Goal: Transaction & Acquisition: Book appointment/travel/reservation

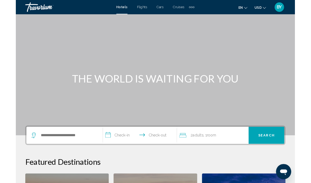
scroll to position [32, 0]
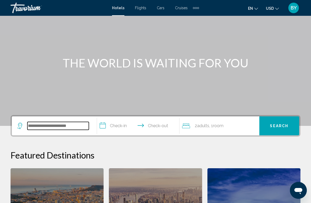
click at [58, 128] on input "Search widget" at bounding box center [57, 126] width 61 height 8
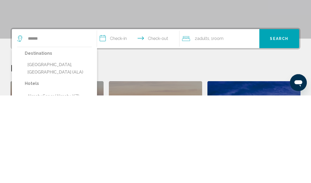
click at [70, 147] on button "[GEOGRAPHIC_DATA], [GEOGRAPHIC_DATA] (ALA)" at bounding box center [58, 155] width 67 height 17
type input "**********"
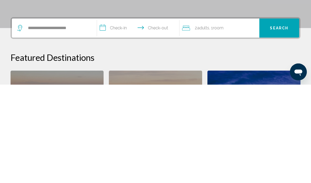
click at [113, 117] on input "**********" at bounding box center [139, 127] width 85 height 21
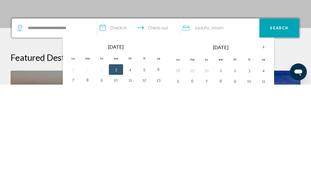
scroll to position [130, 0]
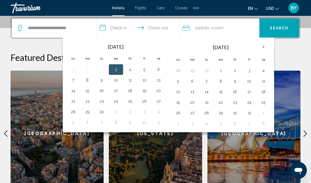
click at [146, 67] on button "5" at bounding box center [144, 69] width 8 height 7
click at [74, 80] on button "7" at bounding box center [73, 79] width 8 height 7
type input "**********"
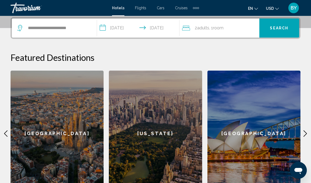
click at [282, 32] on button "Search" at bounding box center [280, 27] width 40 height 19
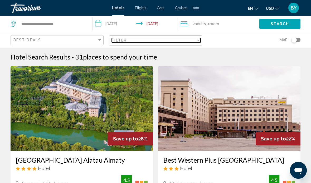
click at [132, 41] on div "Filter" at bounding box center [154, 40] width 84 height 4
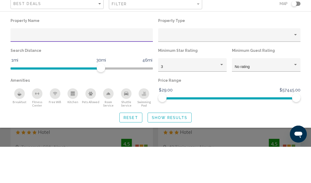
click at [304, 53] on div "Property Name Property Type Search Distance 1mi 46mi 30mi Minimum Star Rating 3…" at bounding box center [155, 105] width 311 height 105
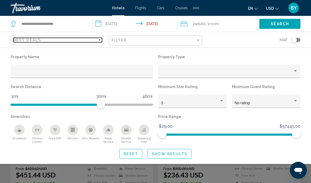
click at [65, 39] on div "Best Deals" at bounding box center [55, 40] width 84 height 4
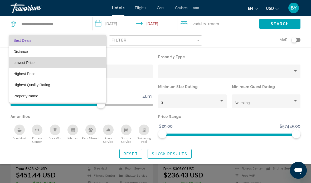
click at [33, 64] on span "Lowest Price" at bounding box center [23, 62] width 21 height 4
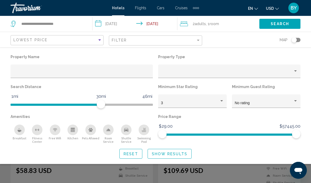
click at [181, 152] on span "Show Results" at bounding box center [170, 153] width 36 height 4
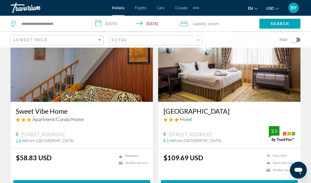
scroll to position [48, 0]
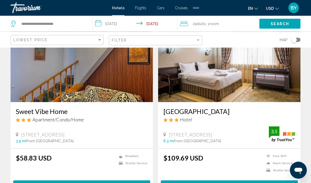
click at [91, 180] on button "Select Room" at bounding box center [81, 185] width 137 height 10
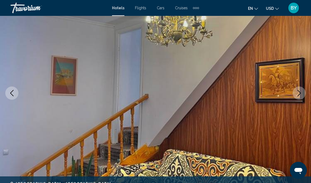
scroll to position [72, 0]
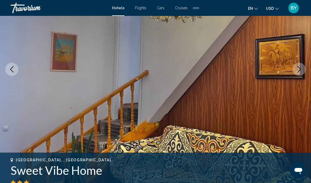
click at [302, 69] on icon "Next image" at bounding box center [299, 69] width 6 height 6
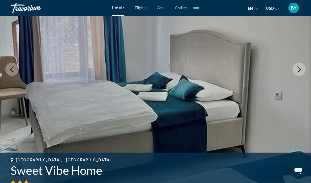
click at [302, 67] on icon "Next image" at bounding box center [299, 69] width 6 height 6
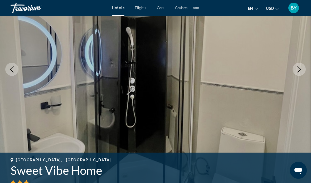
click at [302, 68] on icon "Next image" at bounding box center [299, 69] width 6 height 6
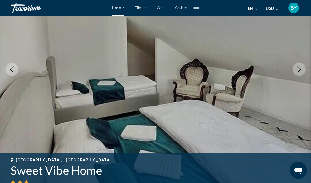
click at [302, 72] on icon "Next image" at bounding box center [299, 69] width 6 height 6
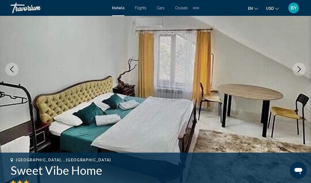
click at [304, 67] on button "Next image" at bounding box center [299, 69] width 13 height 13
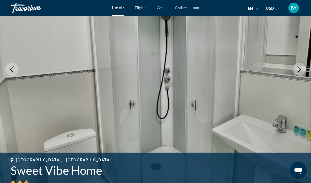
click at [301, 72] on icon "Next image" at bounding box center [299, 69] width 6 height 6
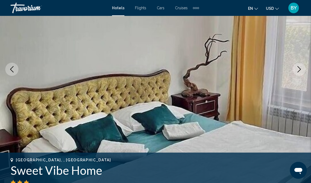
click at [302, 71] on icon "Next image" at bounding box center [299, 69] width 6 height 6
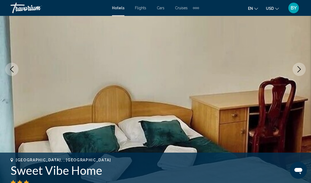
click at [303, 73] on button "Next image" at bounding box center [299, 69] width 13 height 13
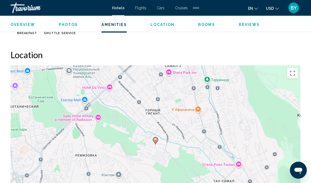
scroll to position [546, 0]
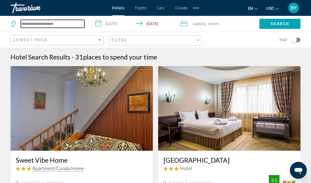
click at [65, 25] on input "**********" at bounding box center [53, 24] width 64 height 8
type input "***"
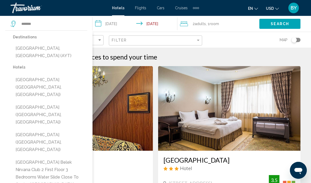
click at [55, 49] on button "[GEOGRAPHIC_DATA], [GEOGRAPHIC_DATA] (AYT)" at bounding box center [50, 51] width 74 height 17
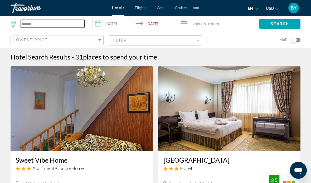
type input "**********"
click at [110, 21] on input "**********" at bounding box center [136, 24] width 87 height 17
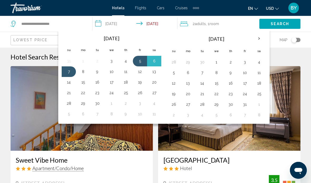
click at [289, 19] on button "Search" at bounding box center [280, 24] width 41 height 10
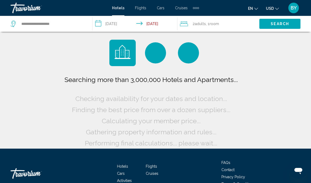
click at [126, 23] on input "**********" at bounding box center [136, 24] width 87 height 17
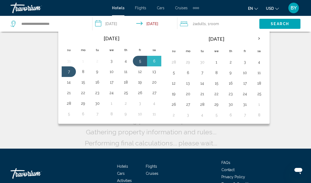
click at [85, 104] on button "29" at bounding box center [83, 102] width 8 height 7
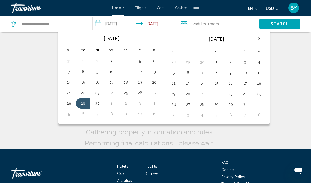
click at [144, 103] on button "3" at bounding box center [140, 102] width 8 height 7
type input "**********"
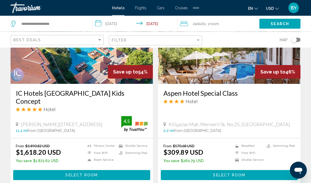
scroll to position [256, 0]
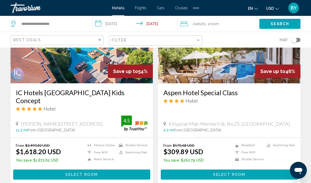
click at [265, 169] on button "Select Room" at bounding box center [229, 174] width 137 height 10
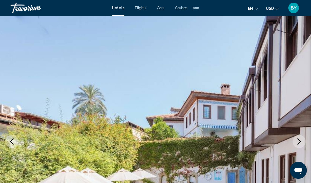
scroll to position [48, 0]
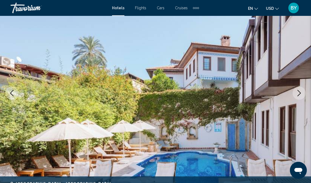
click at [301, 90] on icon "Next image" at bounding box center [299, 93] width 6 height 6
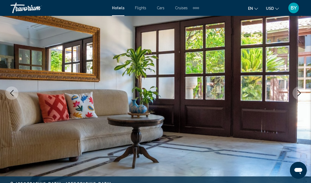
click at [303, 90] on button "Next image" at bounding box center [299, 92] width 13 height 13
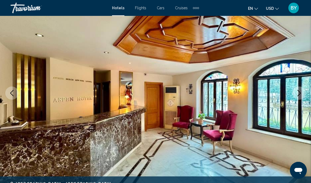
click at [302, 90] on icon "Next image" at bounding box center [299, 93] width 6 height 6
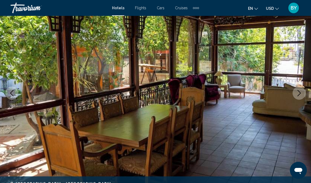
click at [301, 93] on icon "Next image" at bounding box center [299, 93] width 6 height 6
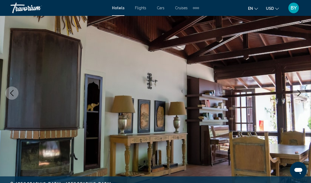
click at [300, 96] on button "Next image" at bounding box center [299, 92] width 13 height 13
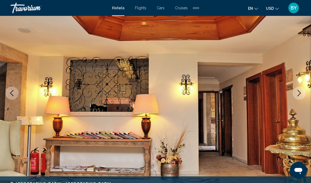
click at [299, 98] on button "Next image" at bounding box center [299, 92] width 13 height 13
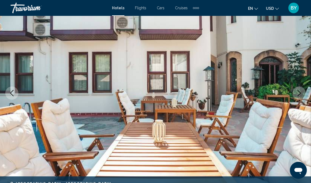
click at [300, 96] on icon "Next image" at bounding box center [299, 93] width 6 height 6
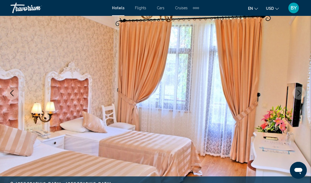
click at [299, 97] on button "Next image" at bounding box center [299, 92] width 13 height 13
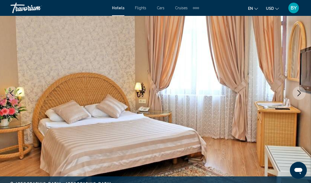
click at [300, 95] on icon "Next image" at bounding box center [299, 93] width 6 height 6
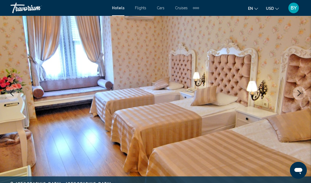
click at [299, 94] on icon "Next image" at bounding box center [299, 93] width 6 height 6
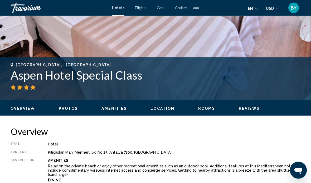
scroll to position [134, 0]
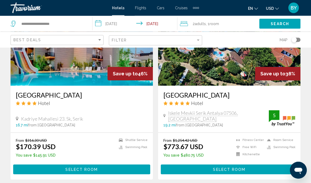
scroll to position [449, 0]
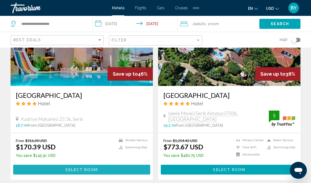
click at [126, 164] on button "Select Room" at bounding box center [81, 169] width 137 height 10
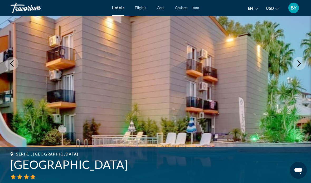
scroll to position [97, 0]
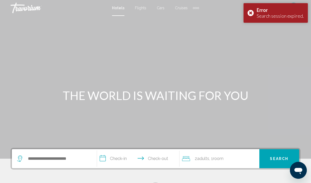
click at [301, 48] on div "Main content" at bounding box center [155, 79] width 311 height 158
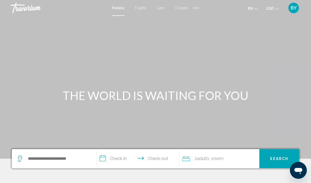
click at [170, 103] on div "Main content" at bounding box center [155, 79] width 311 height 158
click at [39, 102] on div "THE WORLD IS WAITING FOR YOU" at bounding box center [155, 95] width 311 height 14
